Goal: Book appointment/travel/reservation

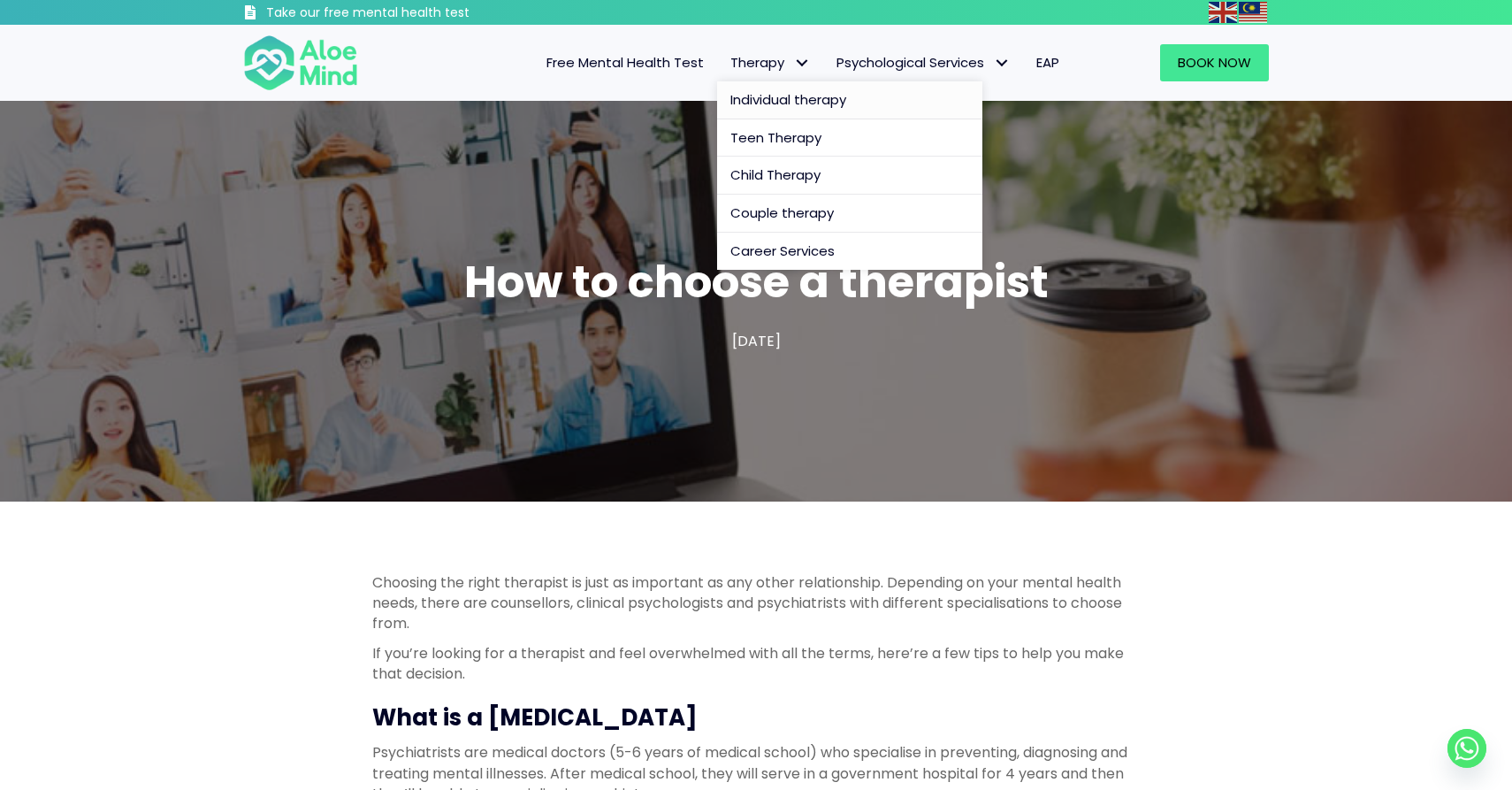
click at [769, 99] on span "Individual therapy" at bounding box center [788, 99] width 116 height 19
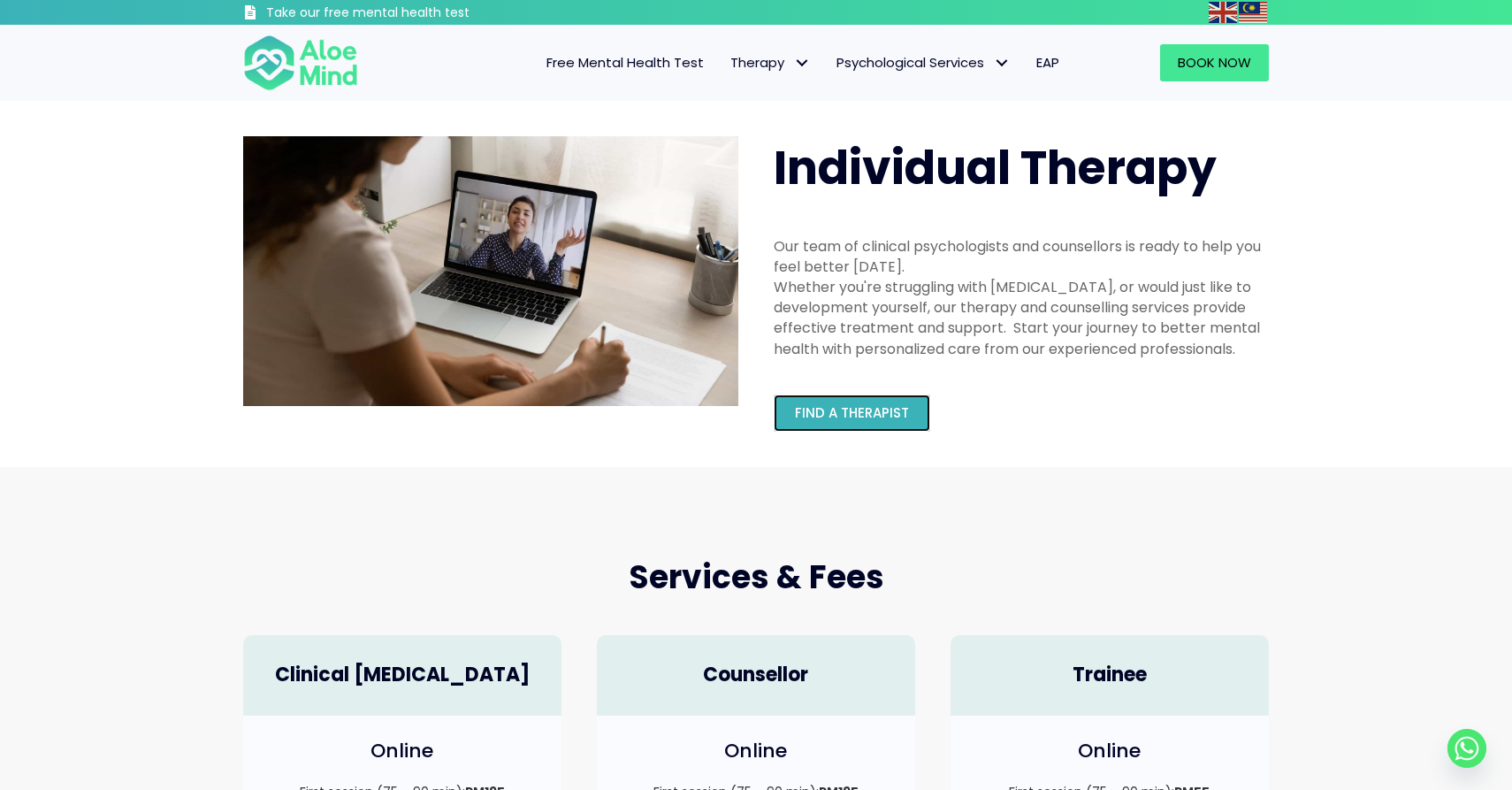
click at [900, 412] on span "Find a therapist" at bounding box center [852, 413] width 114 height 19
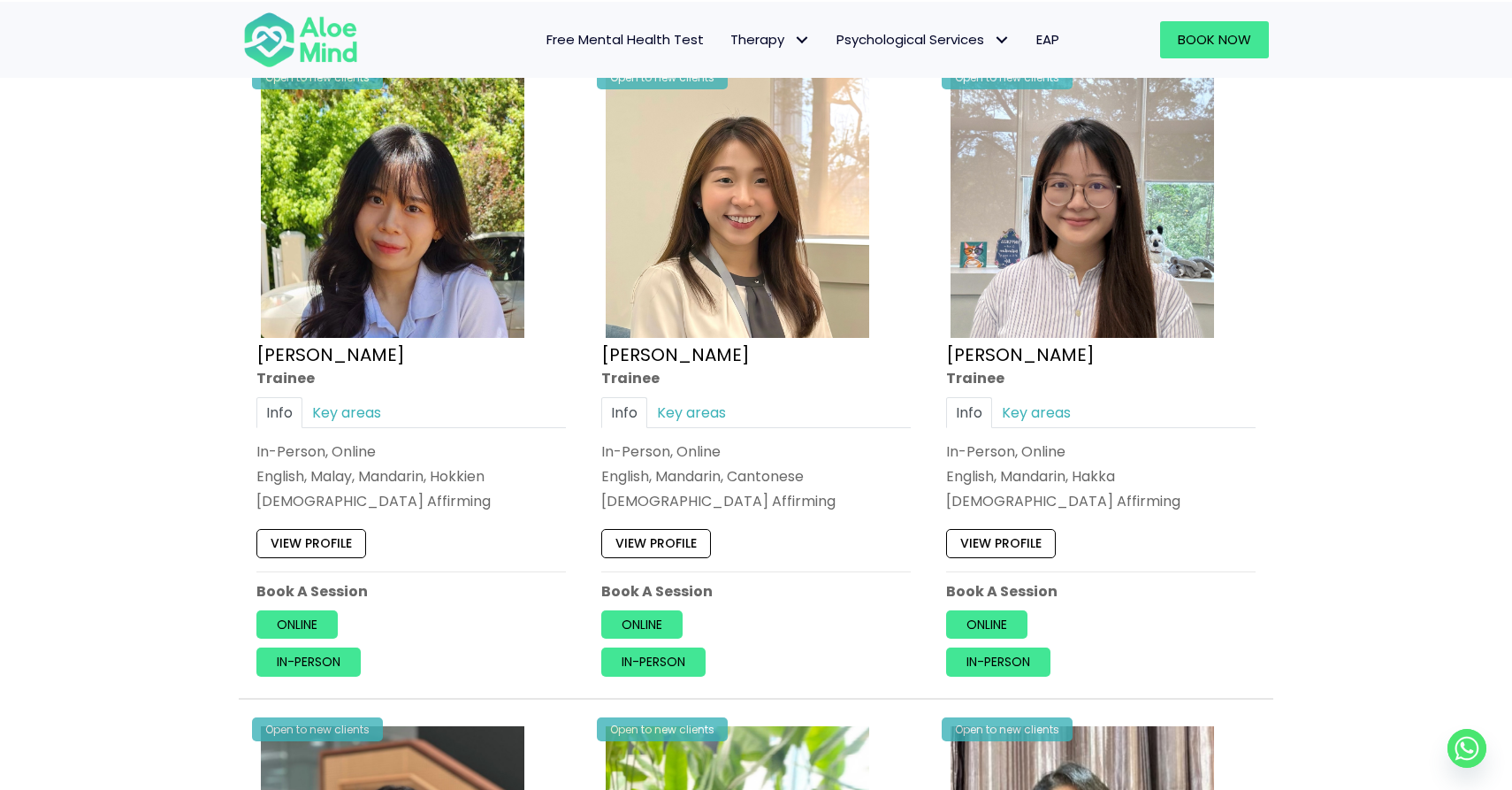
scroll to position [937, 0]
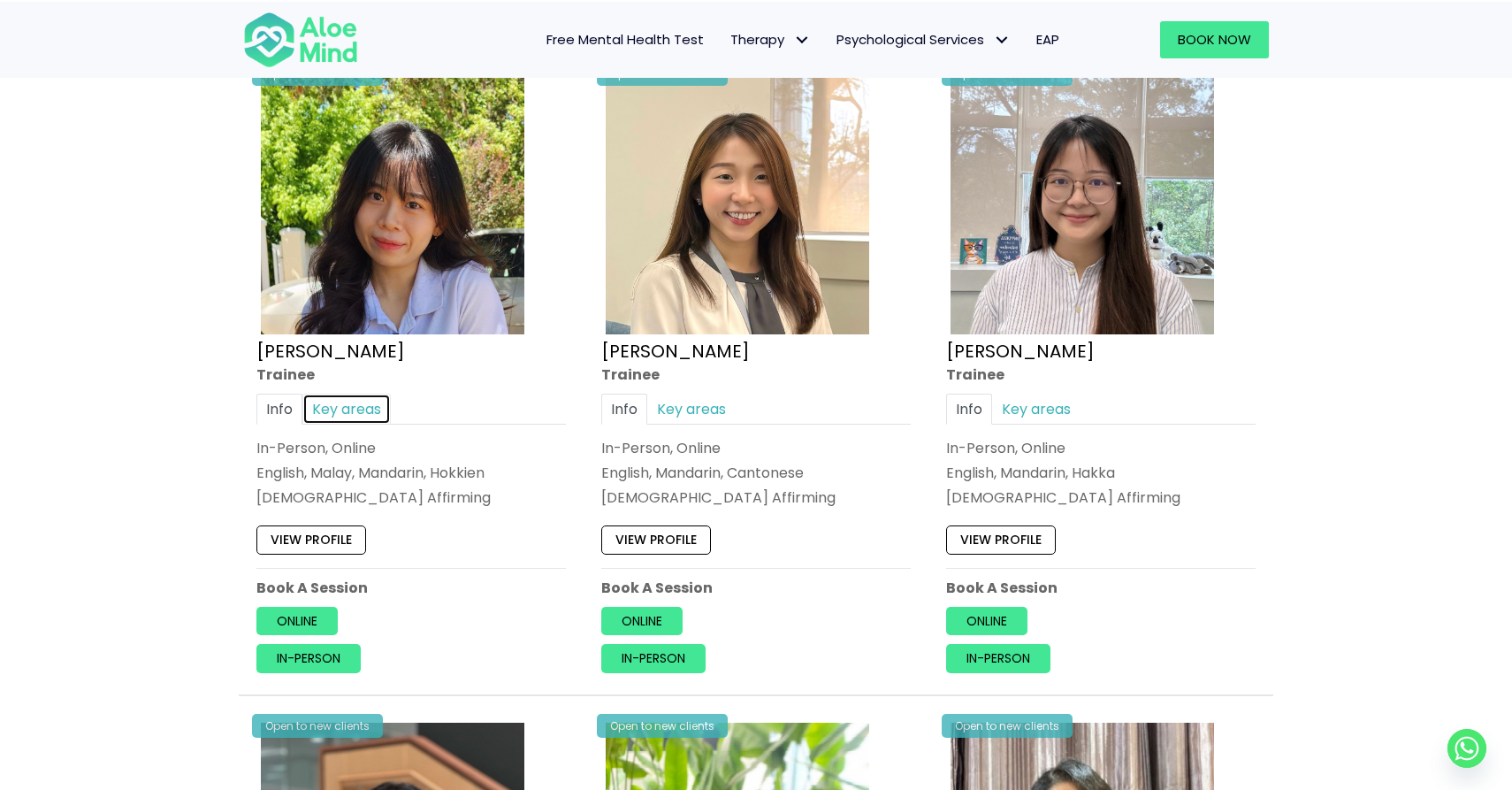
click at [354, 394] on link "Key areas" at bounding box center [346, 407] width 88 height 31
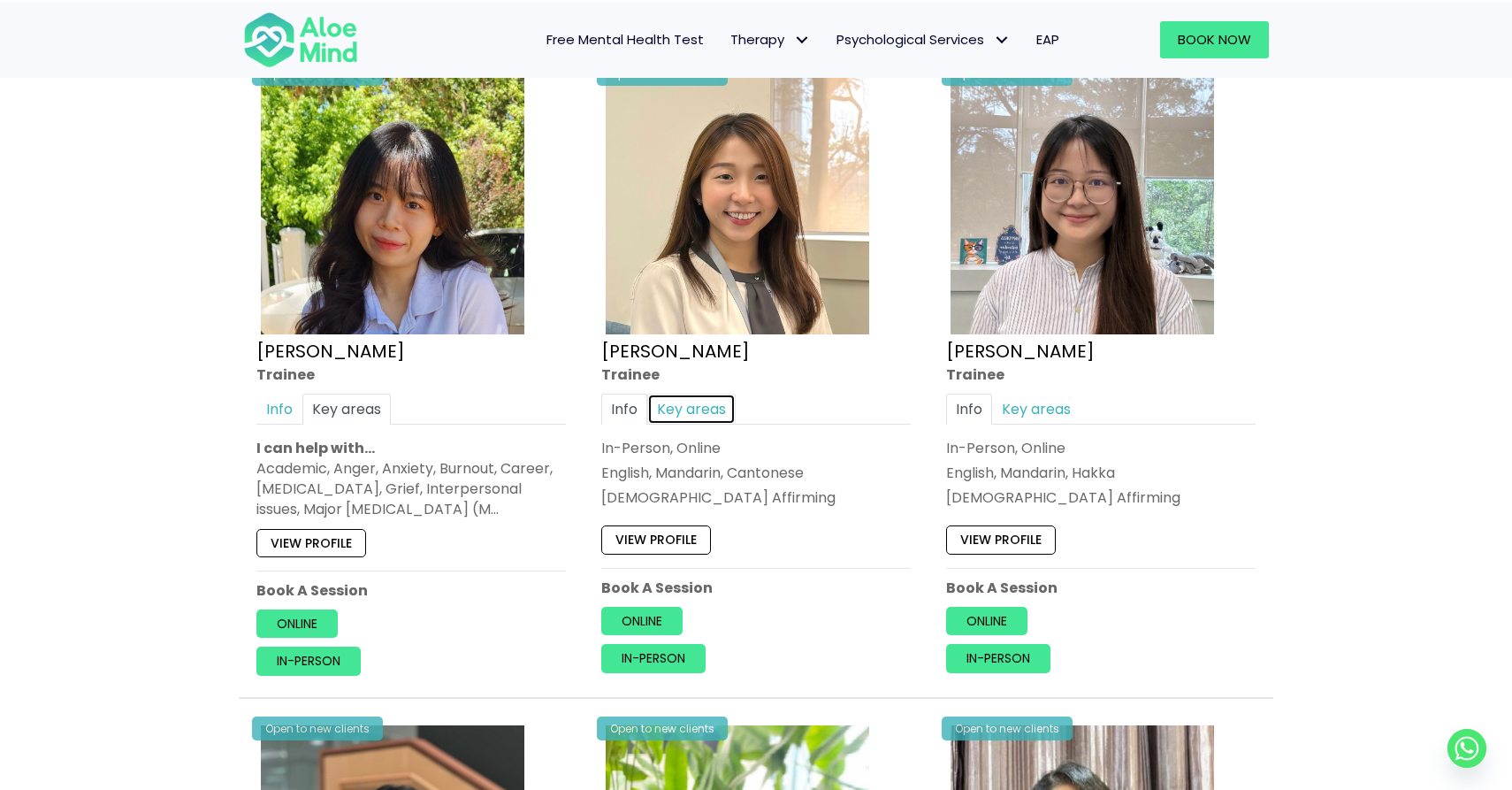
click at [708, 404] on link "Key areas" at bounding box center [691, 407] width 88 height 31
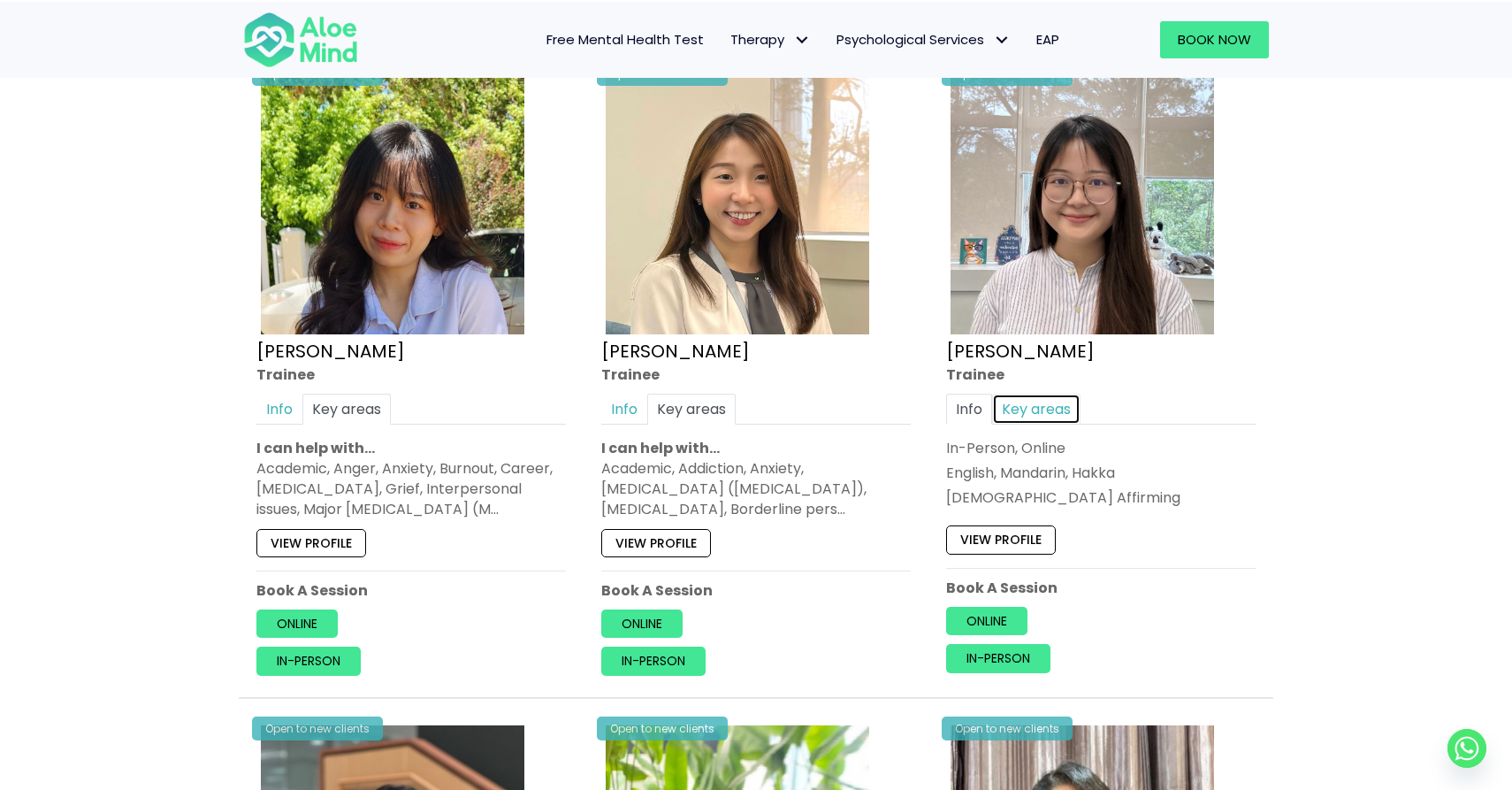
click at [1017, 397] on link "Key areas" at bounding box center [1035, 407] width 88 height 31
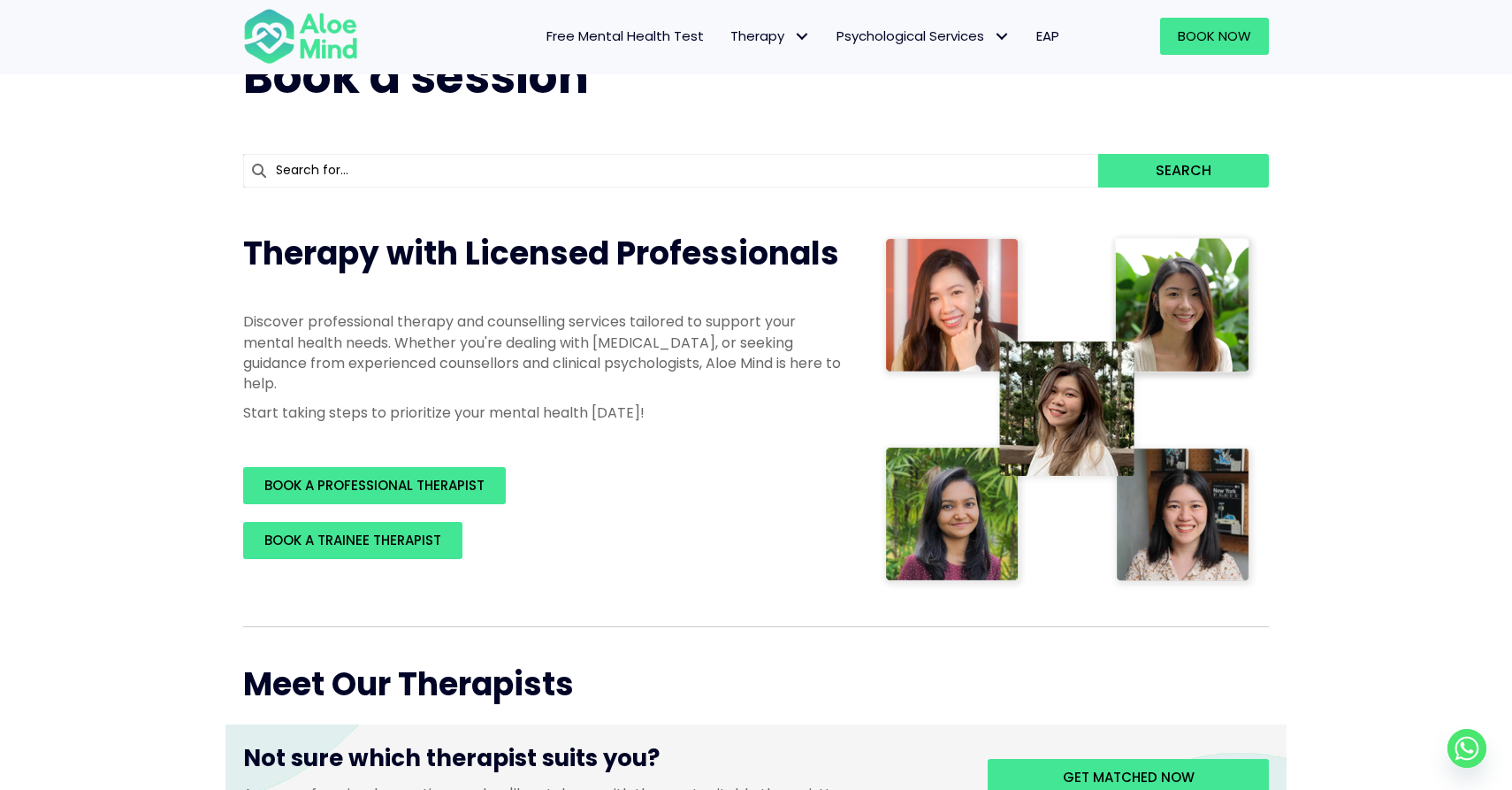
scroll to position [0, 0]
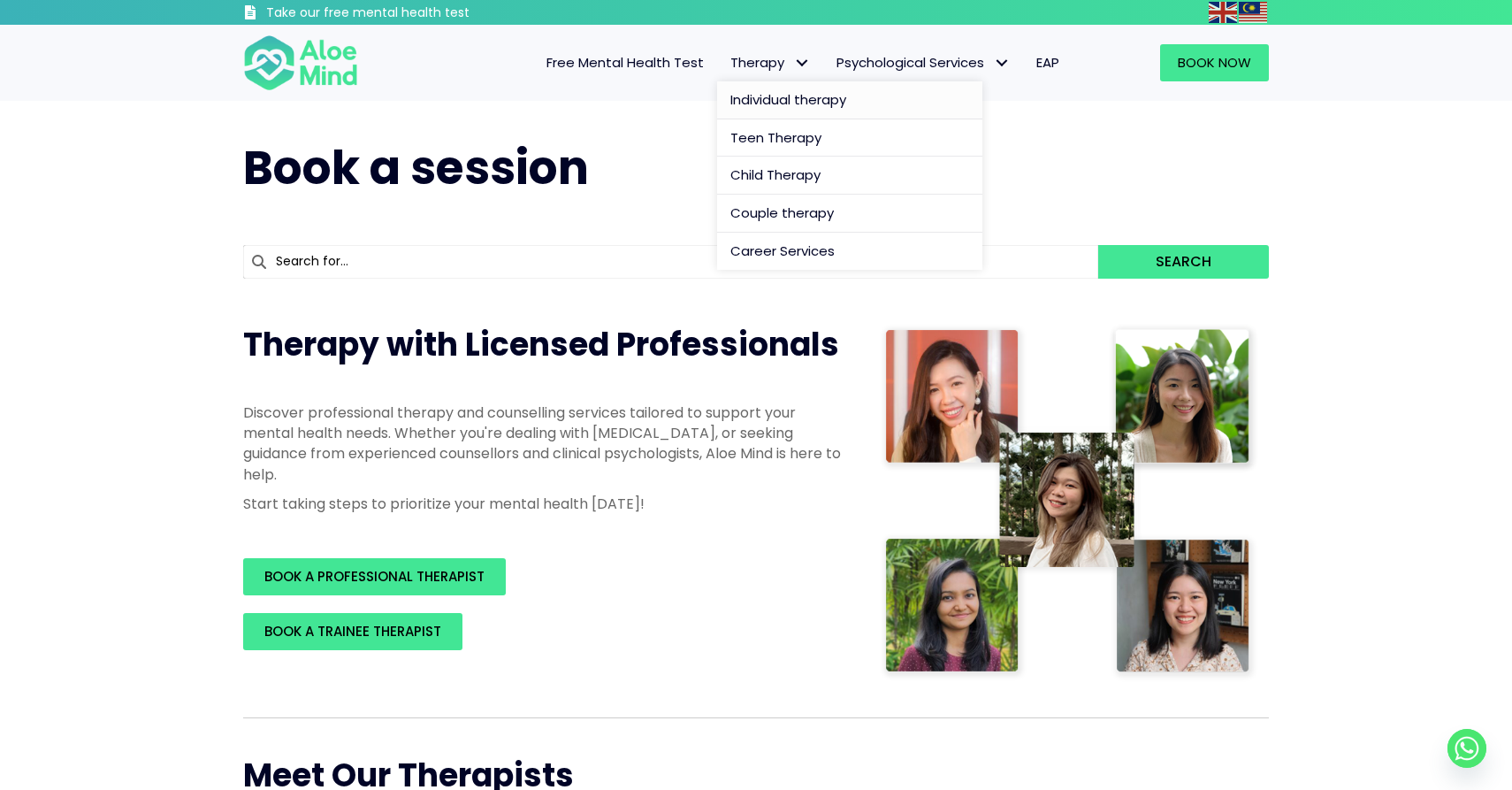
click at [758, 99] on span "Individual therapy" at bounding box center [788, 99] width 116 height 19
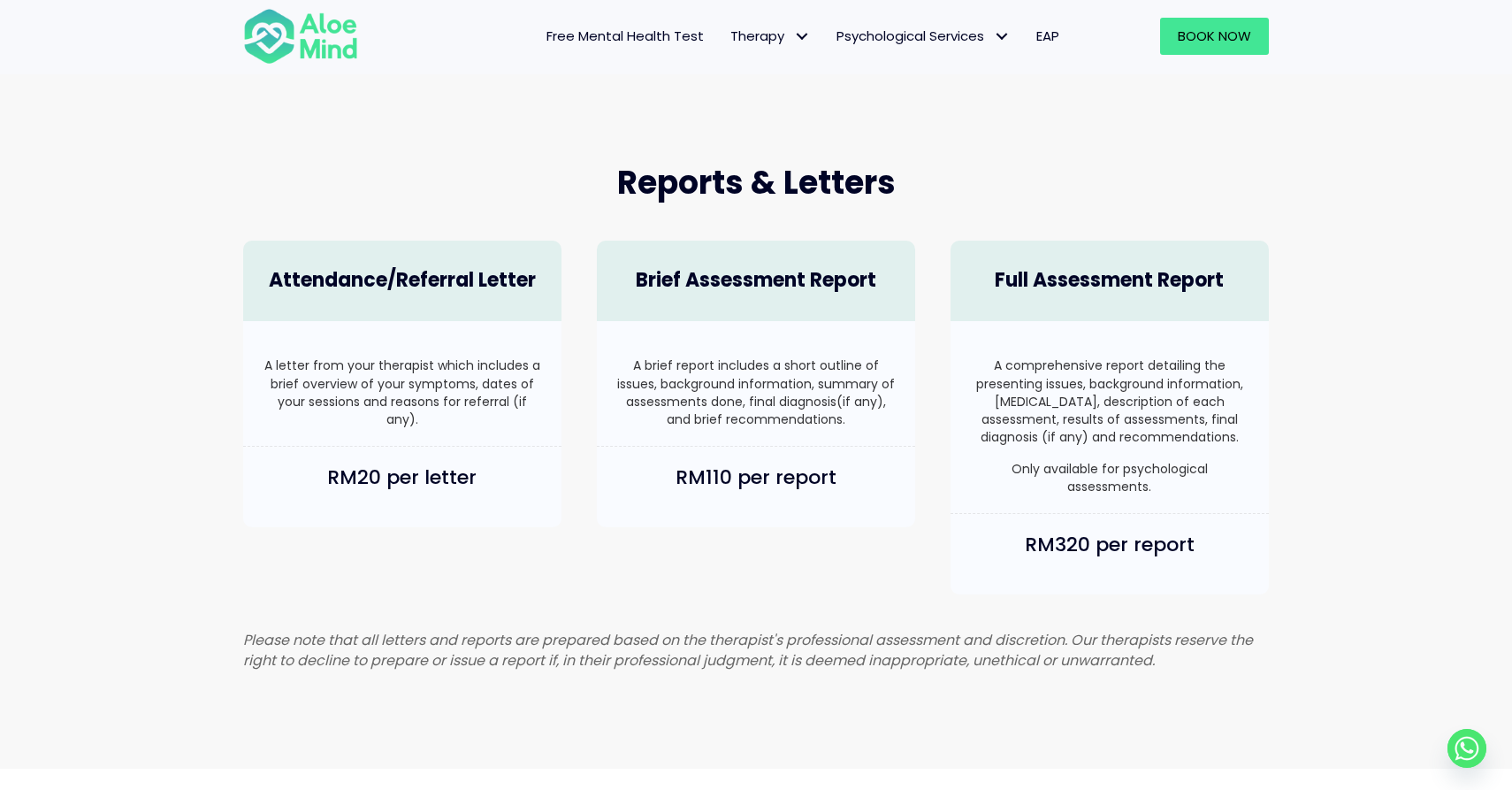
scroll to position [714, 0]
